Goal: Information Seeking & Learning: Check status

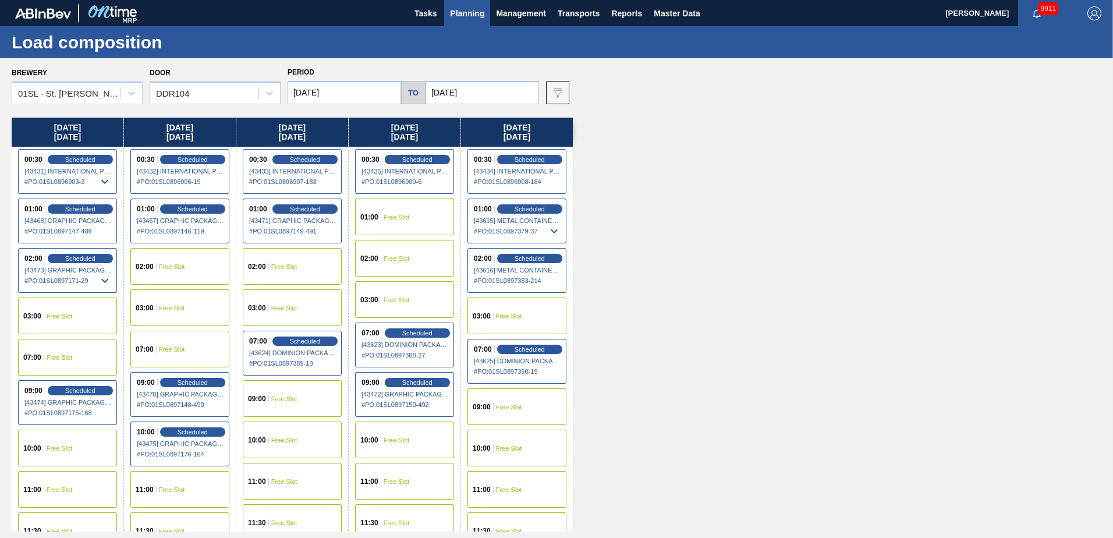
click at [457, 18] on span "Planning" at bounding box center [467, 13] width 34 height 14
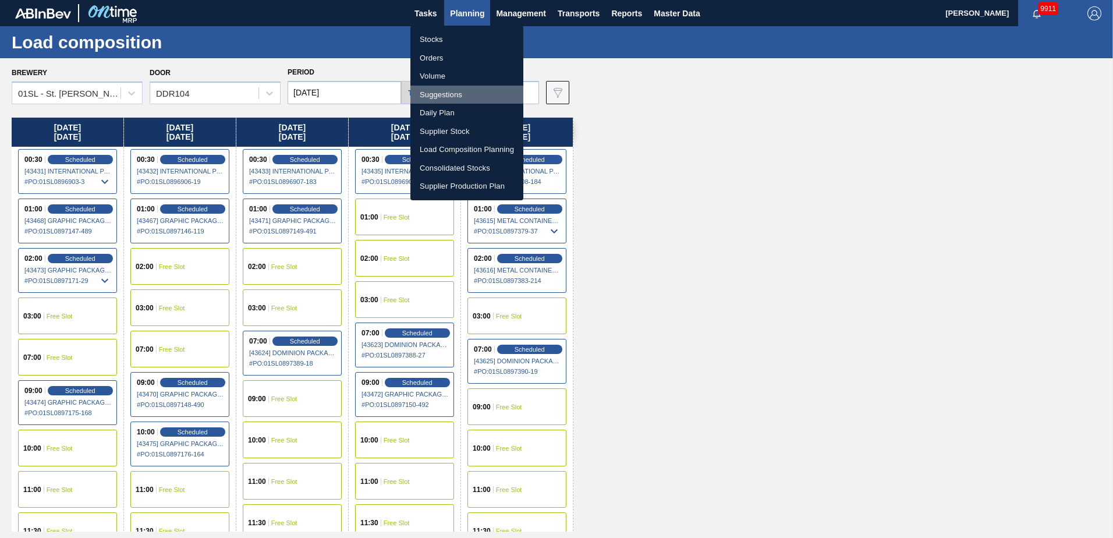
click at [445, 95] on li "Suggestions" at bounding box center [466, 95] width 113 height 19
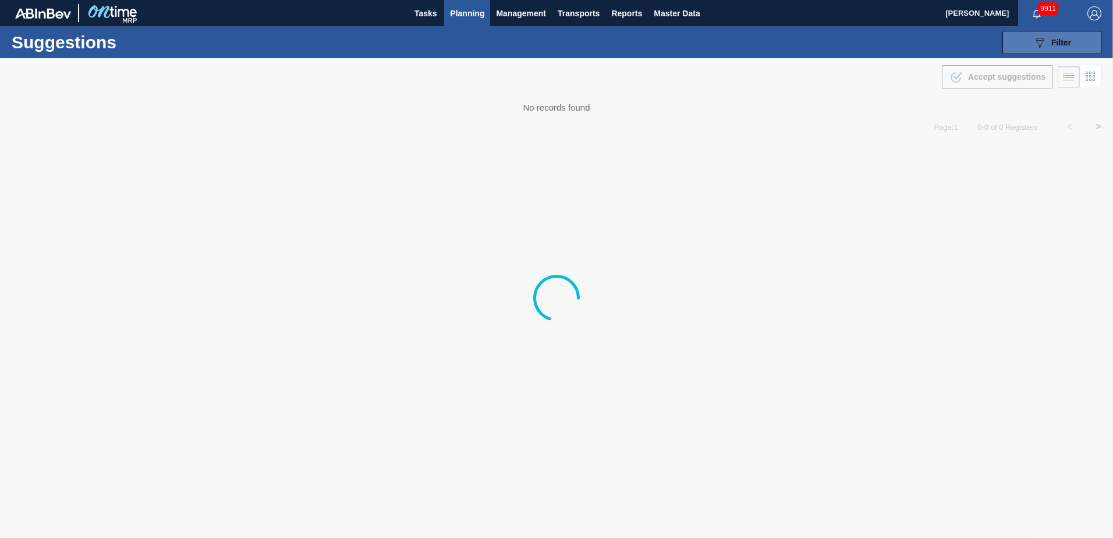
click at [1075, 36] on button "089F7B8B-B2A5-4AFE-B5C0-19BA573D28AC Filter" at bounding box center [1052, 42] width 99 height 23
type from "[DATE]"
type to "[DATE]"
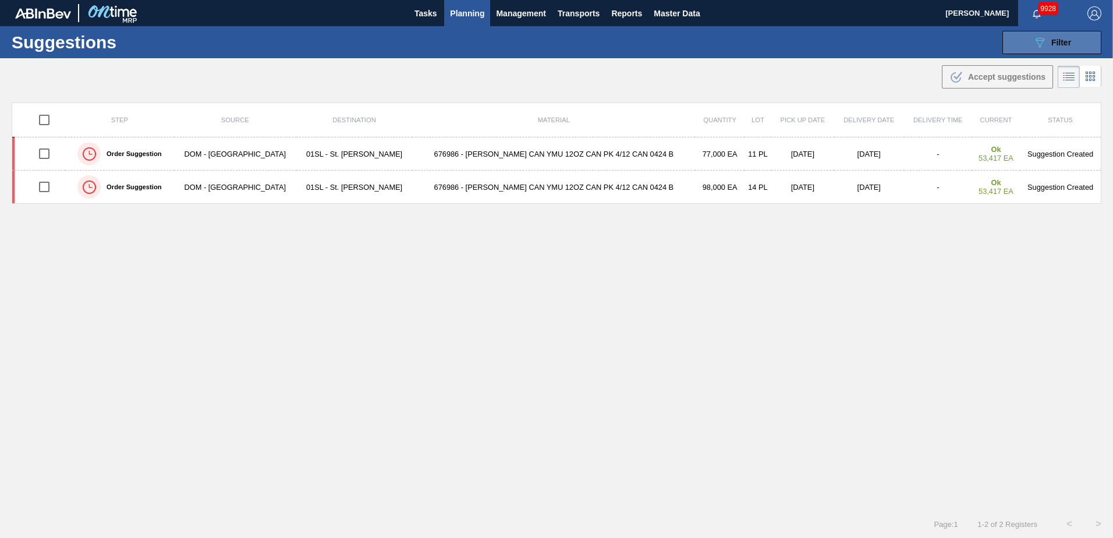
click at [1071, 41] on button "089F7B8B-B2A5-4AFE-B5C0-19BA573D28AC Filter" at bounding box center [1052, 42] width 99 height 23
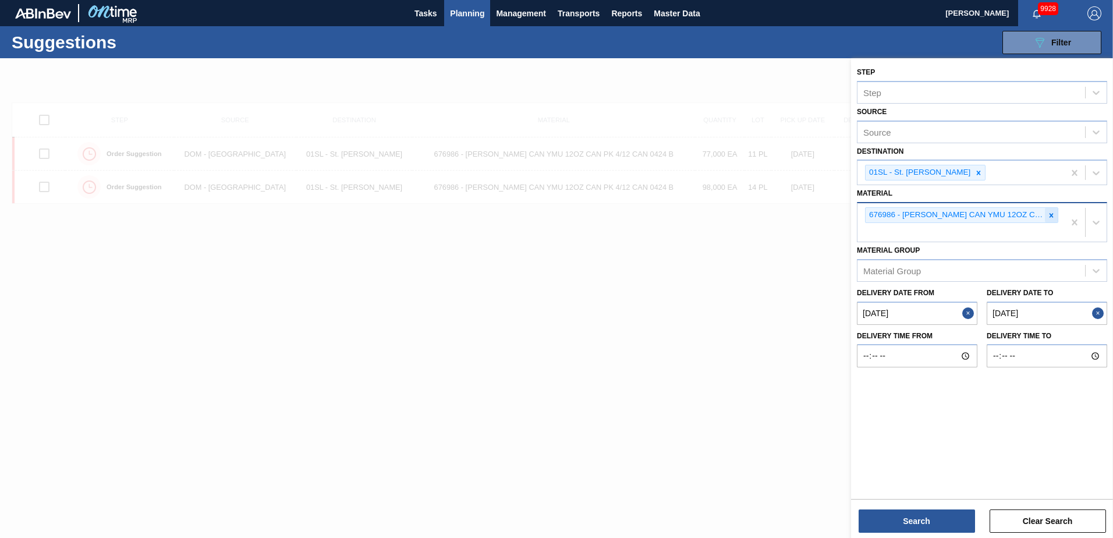
click at [1047, 215] on icon at bounding box center [1051, 215] width 8 height 8
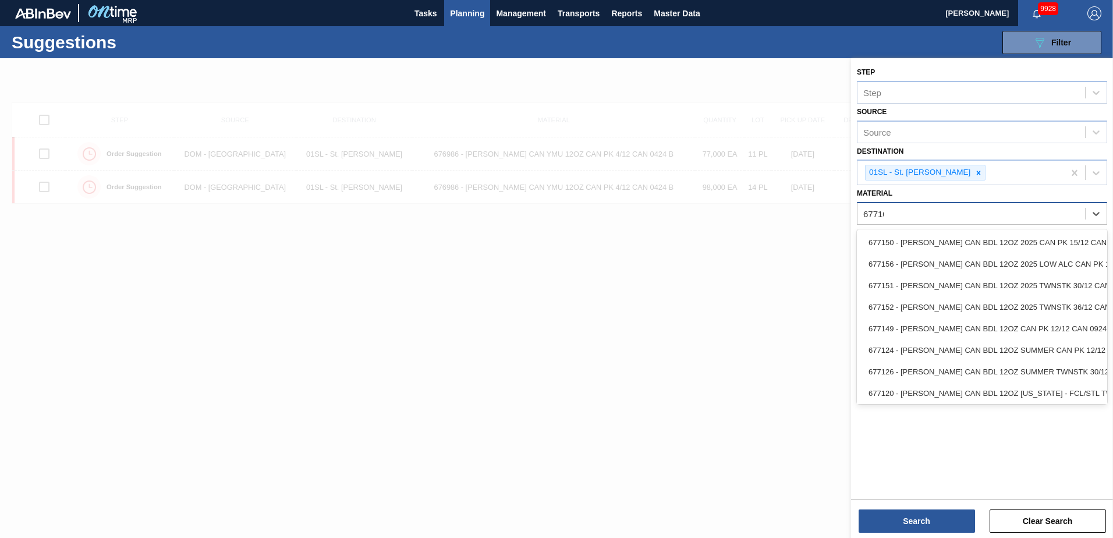
type input "677107"
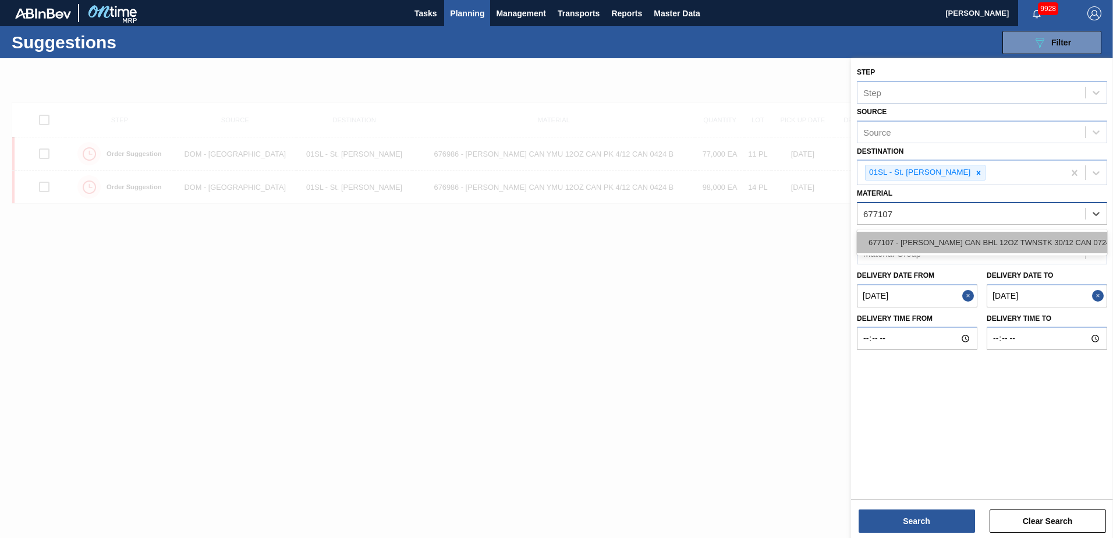
click at [926, 238] on div "677107 - [PERSON_NAME] CAN BHL 12OZ TWNSTK 30/12 CAN 0724" at bounding box center [982, 243] width 250 height 22
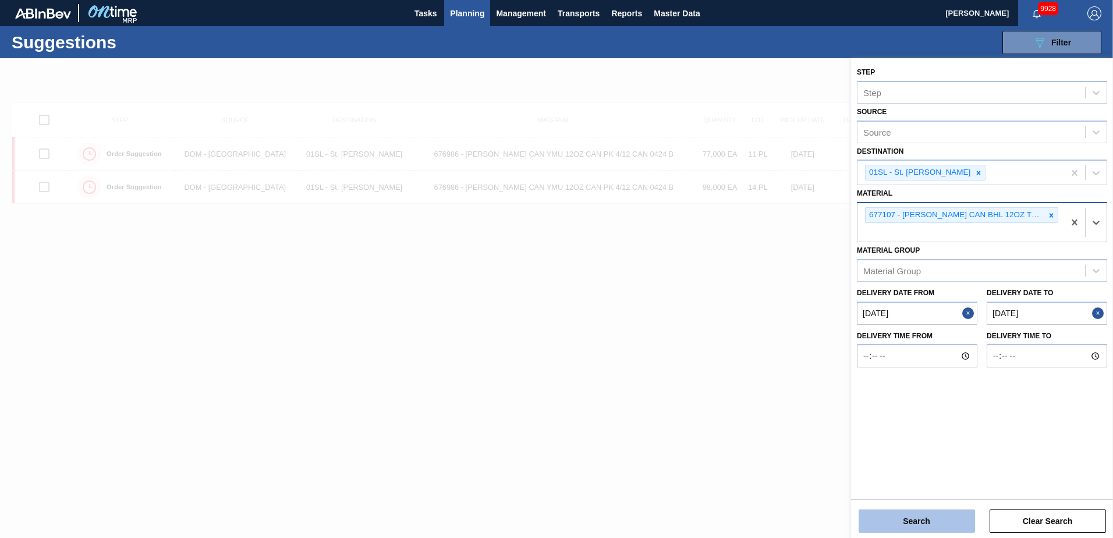
click at [910, 517] on button "Search" at bounding box center [917, 520] width 116 height 23
